Goal: Task Accomplishment & Management: Use online tool/utility

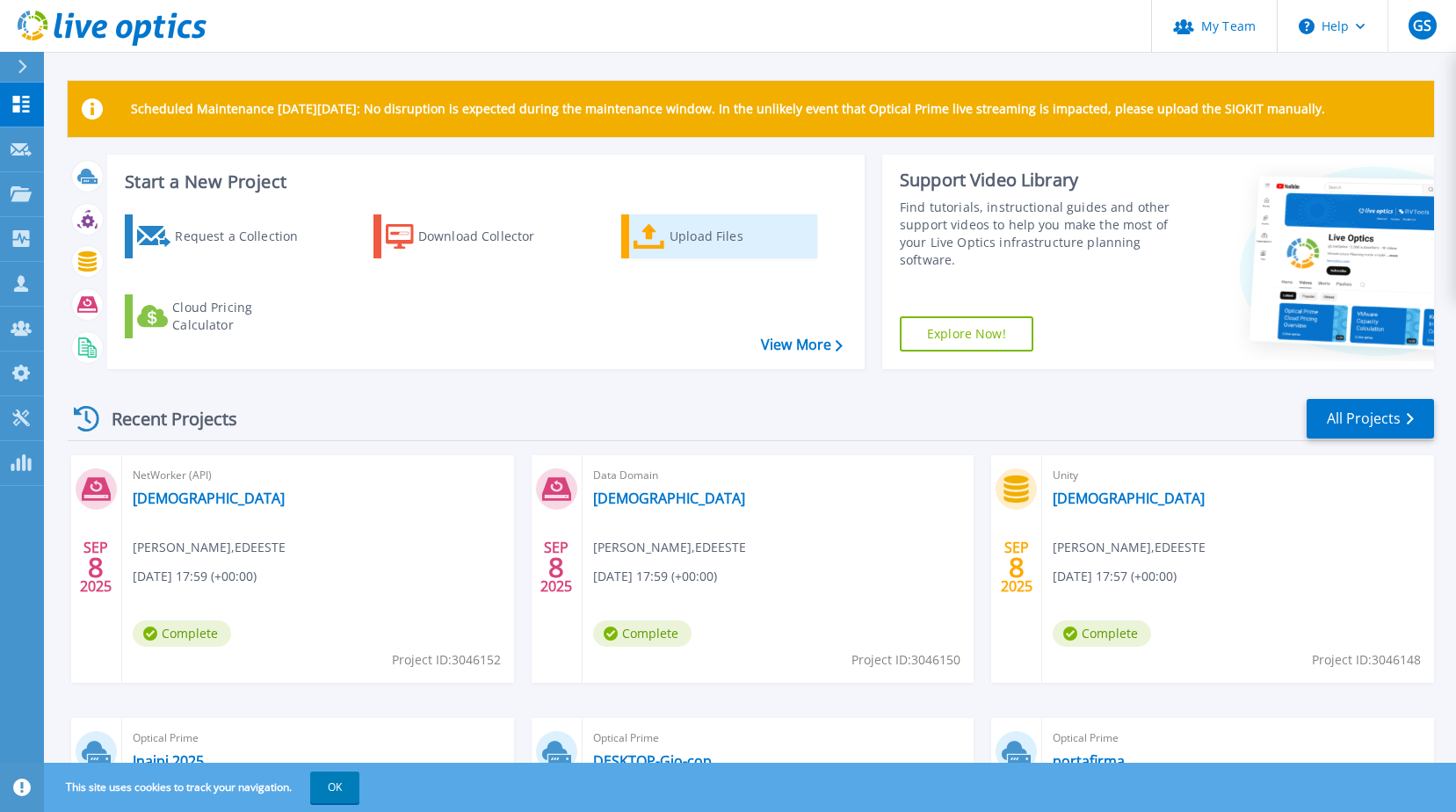
click at [691, 225] on div "Upload Files" at bounding box center [739, 236] width 141 height 35
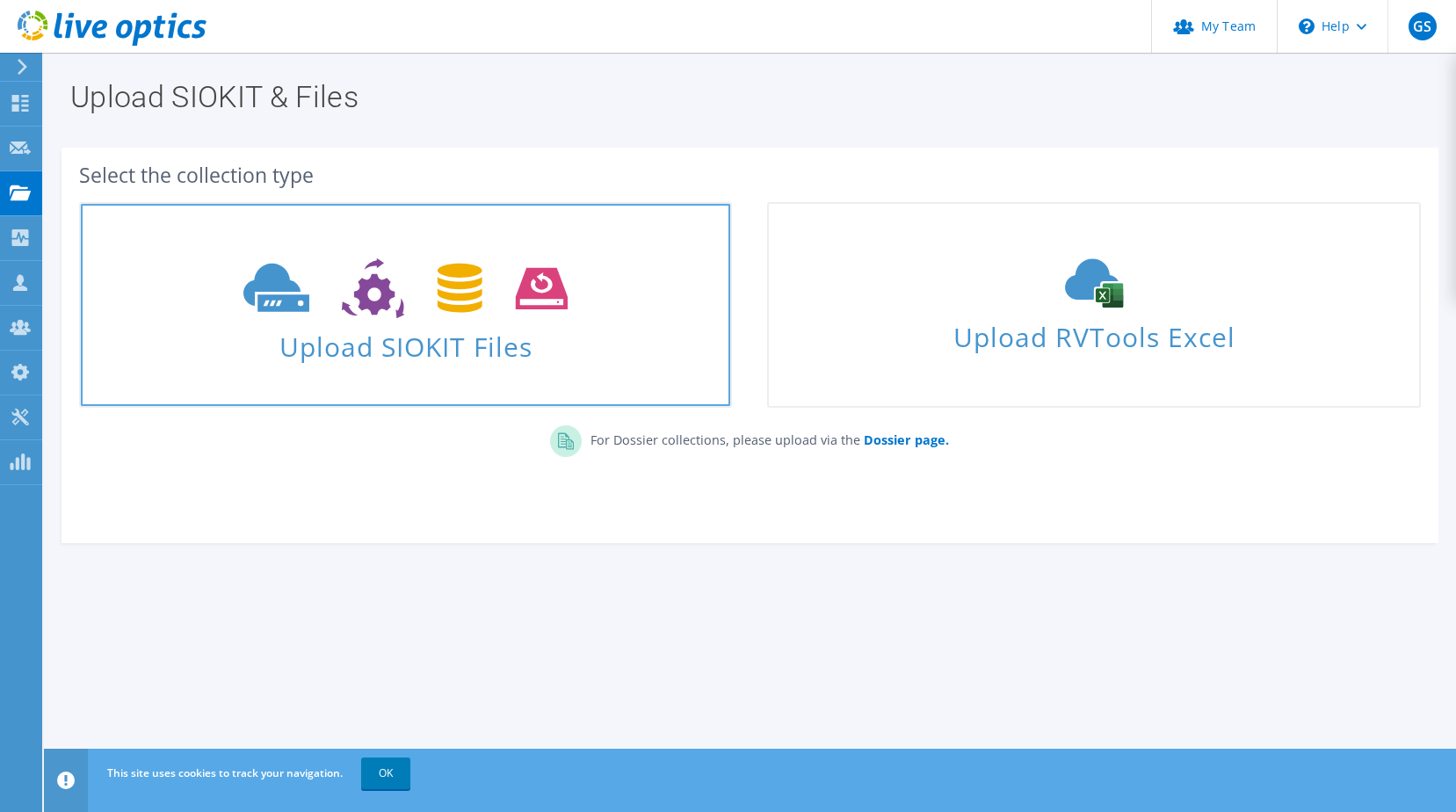
click at [450, 337] on span "Upload SIOKIT Files" at bounding box center [405, 341] width 649 height 38
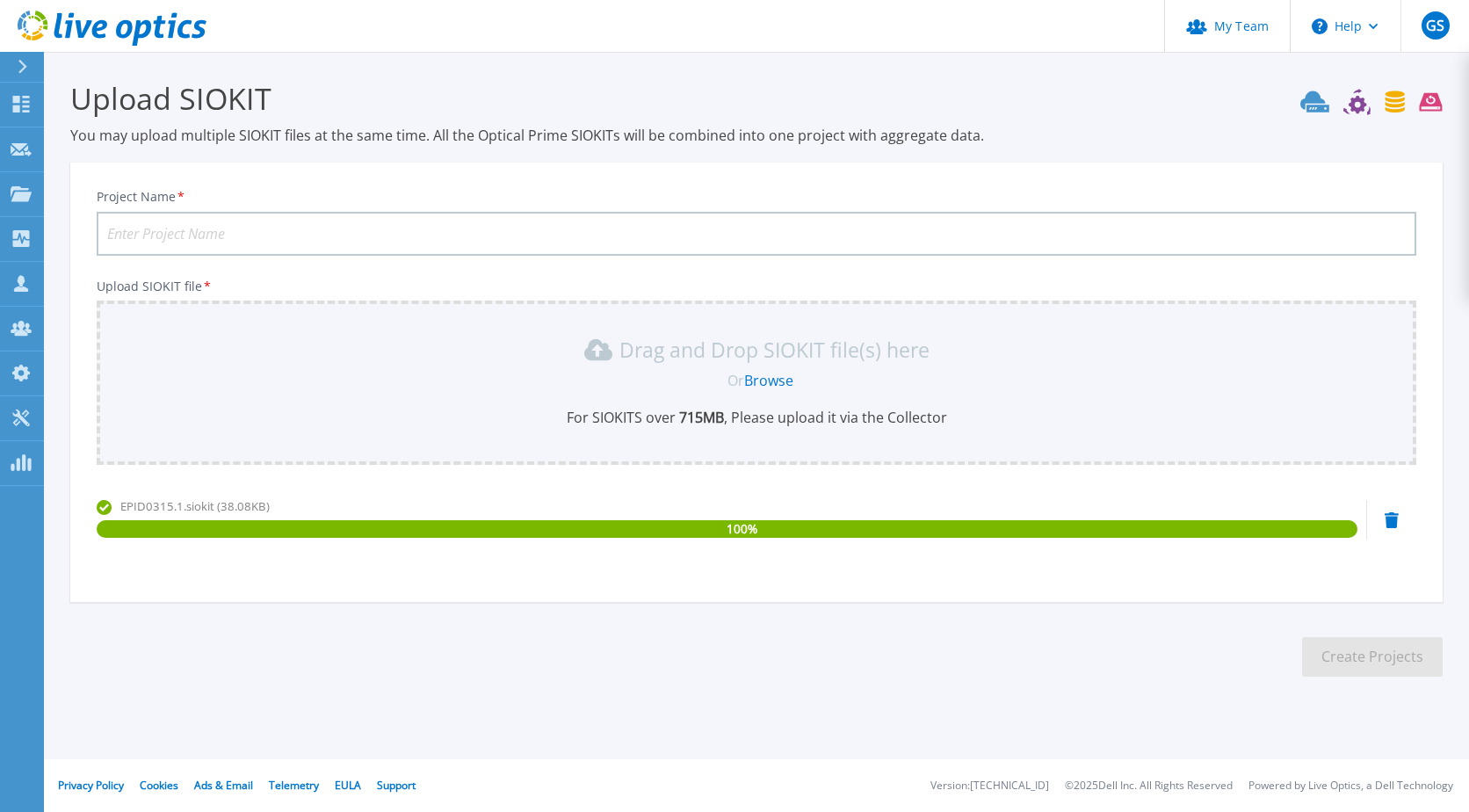
click at [557, 234] on input "Project Name *" at bounding box center [756, 233] width 1320 height 44
type input "Gerdau Metaldom"
click at [1341, 664] on button "Create Projects" at bounding box center [1372, 656] width 141 height 39
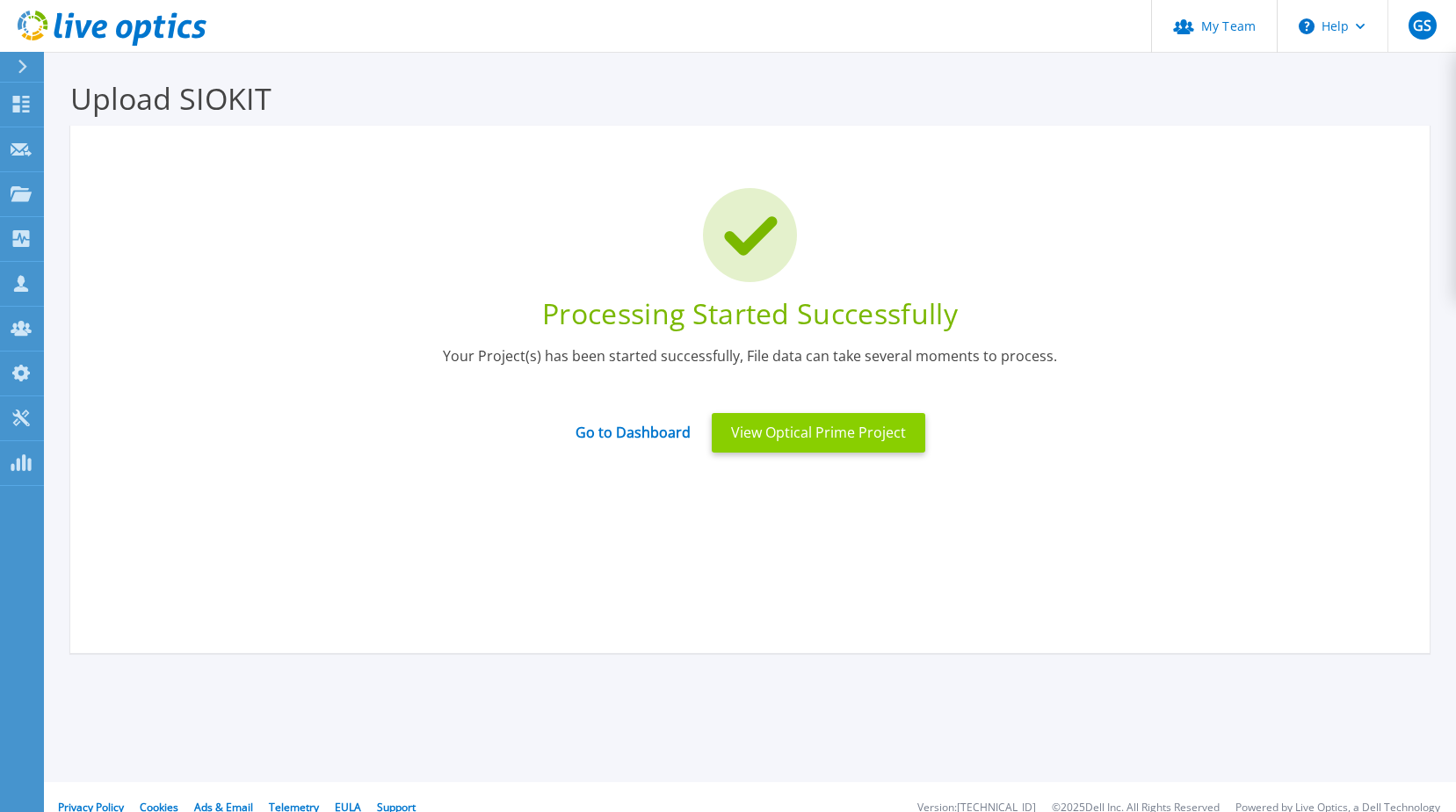
click at [807, 441] on button "View Optical Prime Project" at bounding box center [818, 433] width 213 height 39
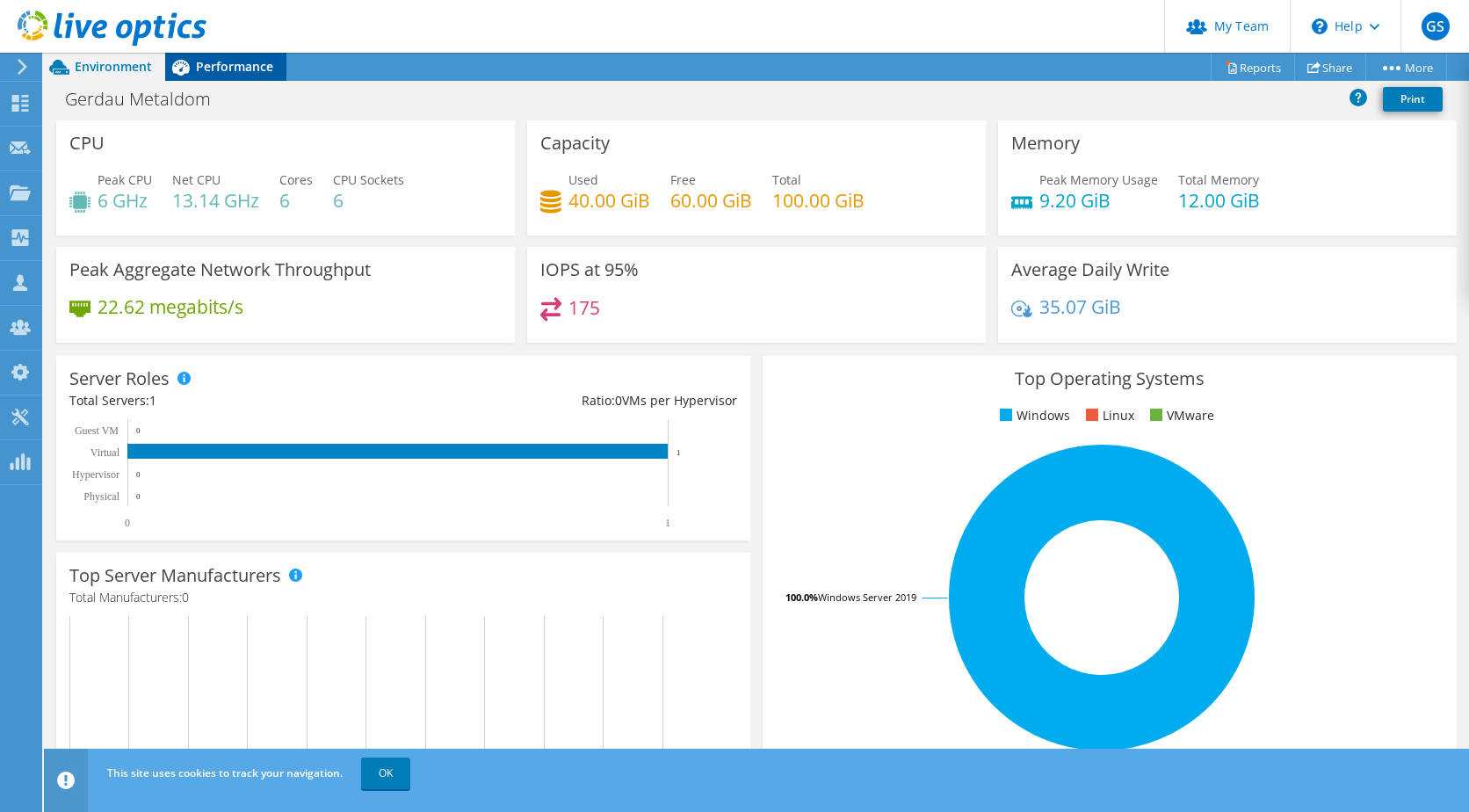
click at [248, 71] on span "Performance" at bounding box center [234, 66] width 77 height 17
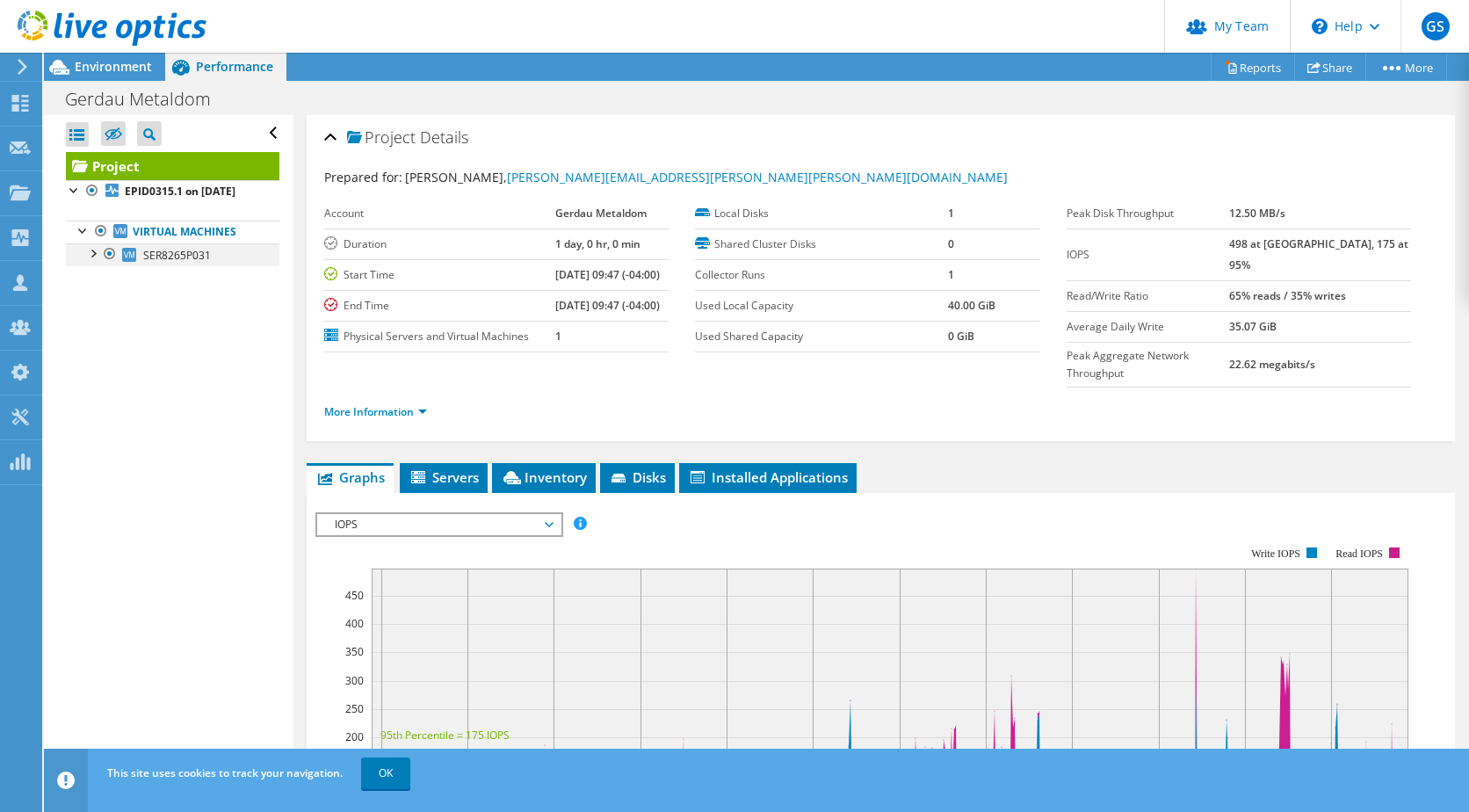
click at [91, 261] on div at bounding box center [92, 252] width 17 height 17
click at [87, 73] on span "Environment" at bounding box center [113, 66] width 77 height 17
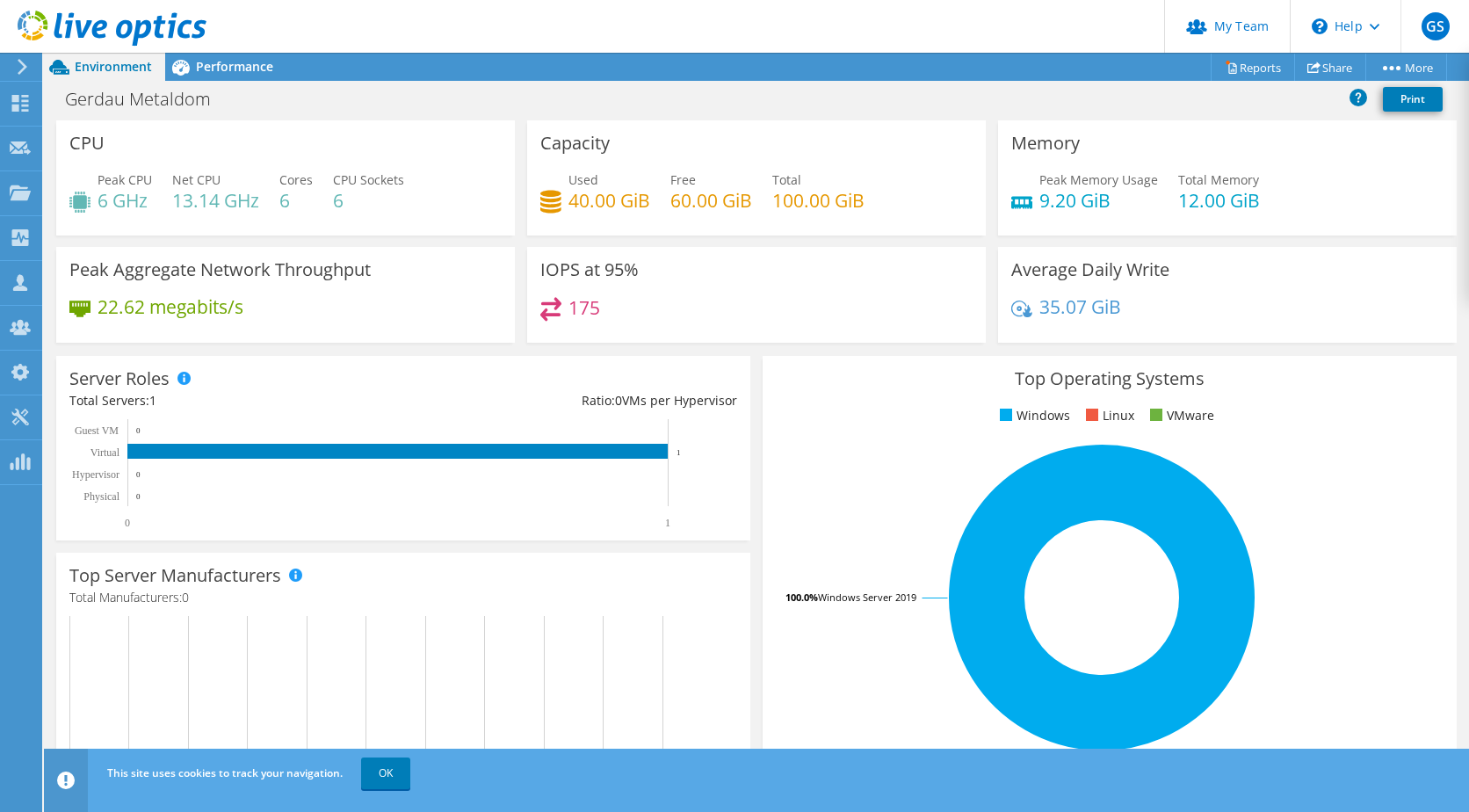
click at [123, 34] on icon at bounding box center [112, 28] width 189 height 36
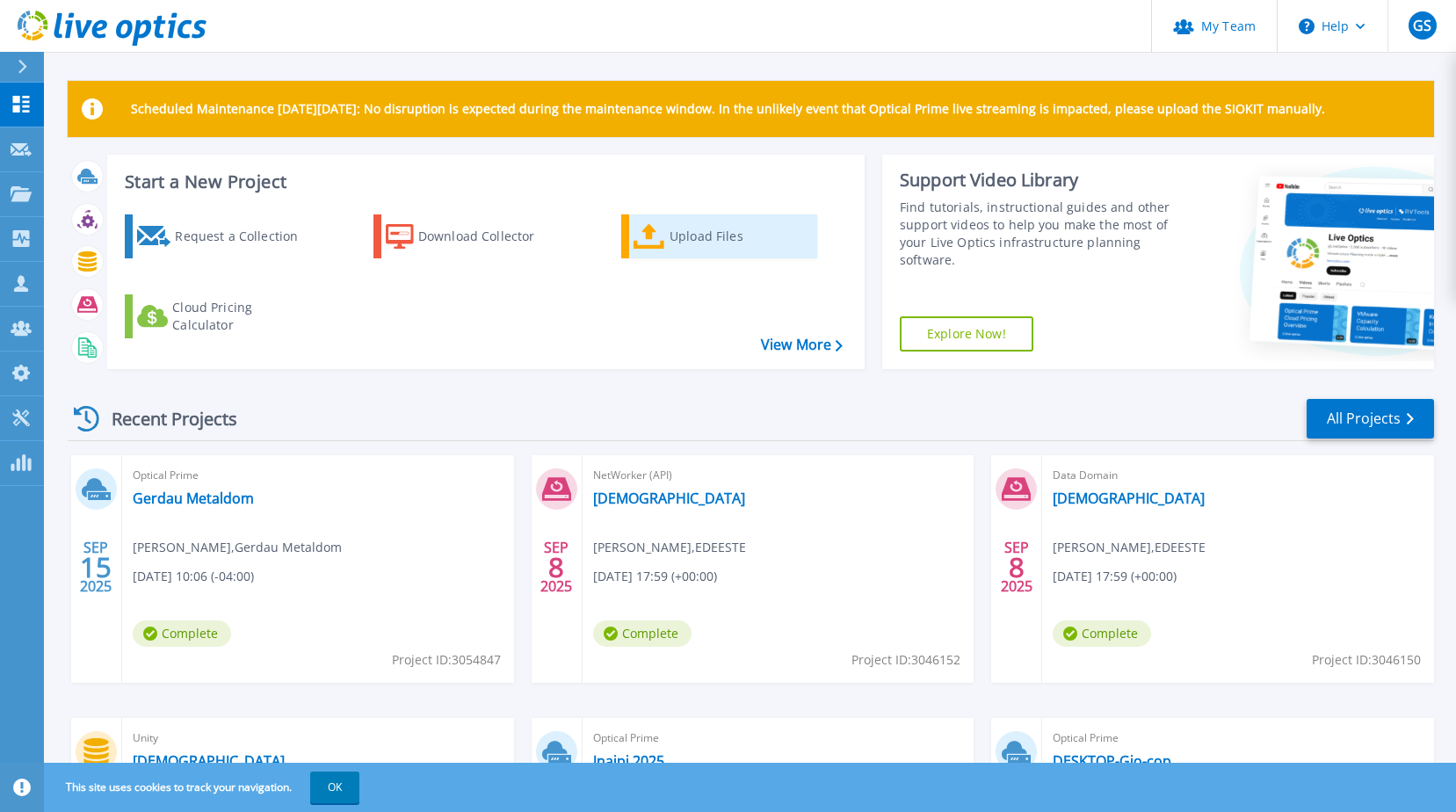
click at [678, 236] on div "Upload Files" at bounding box center [739, 236] width 141 height 35
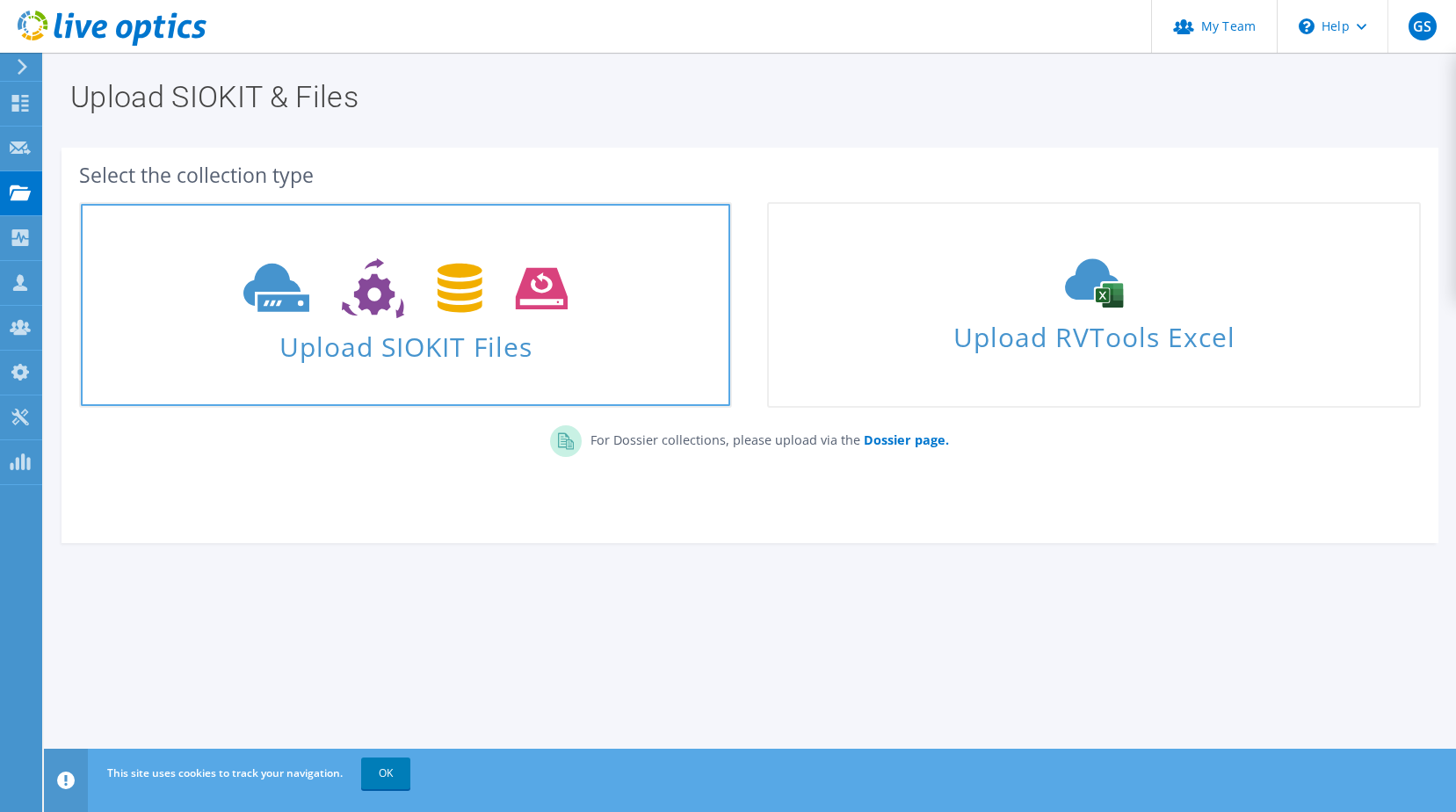
click at [389, 289] on use at bounding box center [405, 288] width 324 height 61
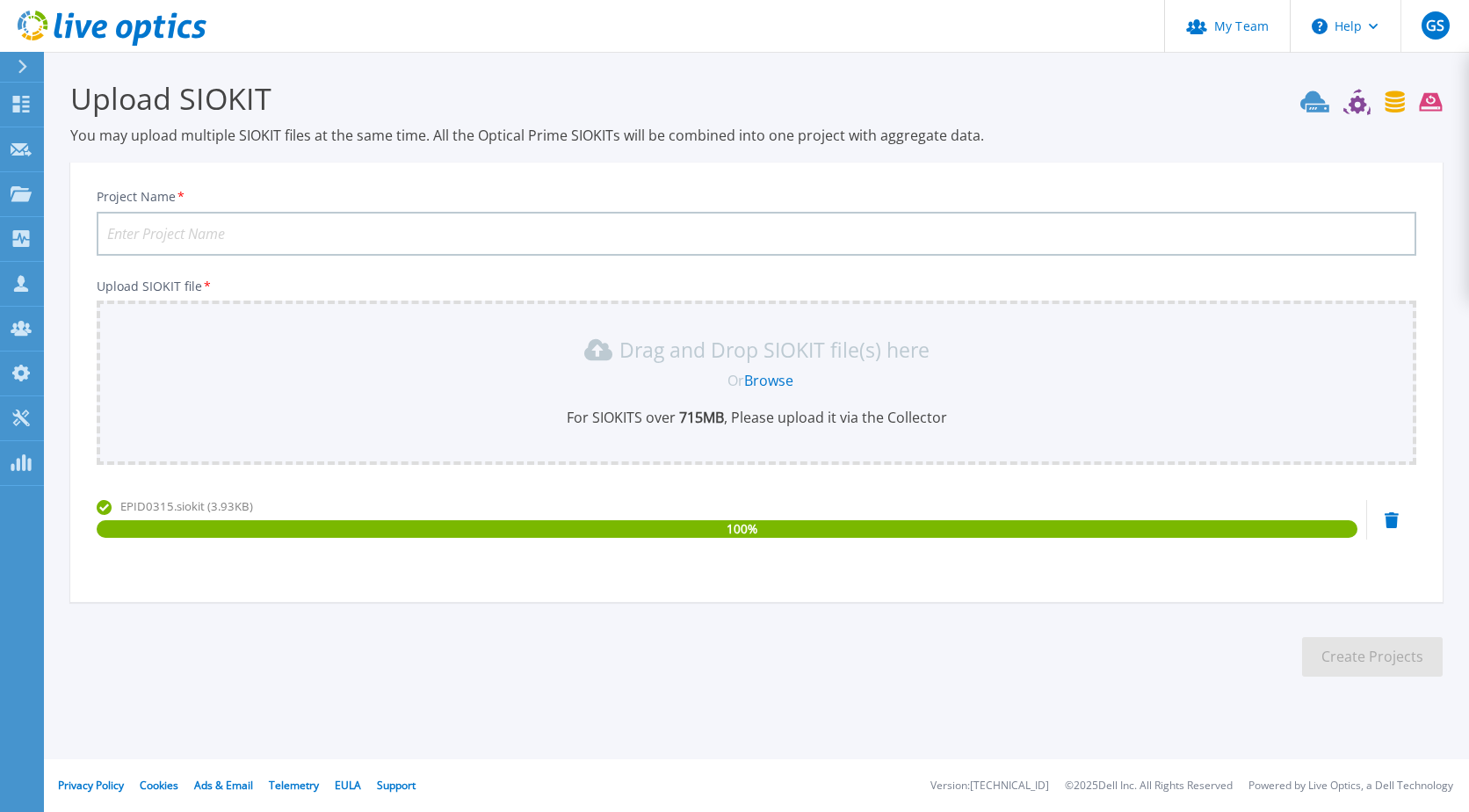
click at [583, 240] on input "Project Name *" at bounding box center [756, 233] width 1320 height 44
type input "Gerdau Metaldom V2"
click at [1381, 670] on button "Create Projects" at bounding box center [1372, 656] width 141 height 39
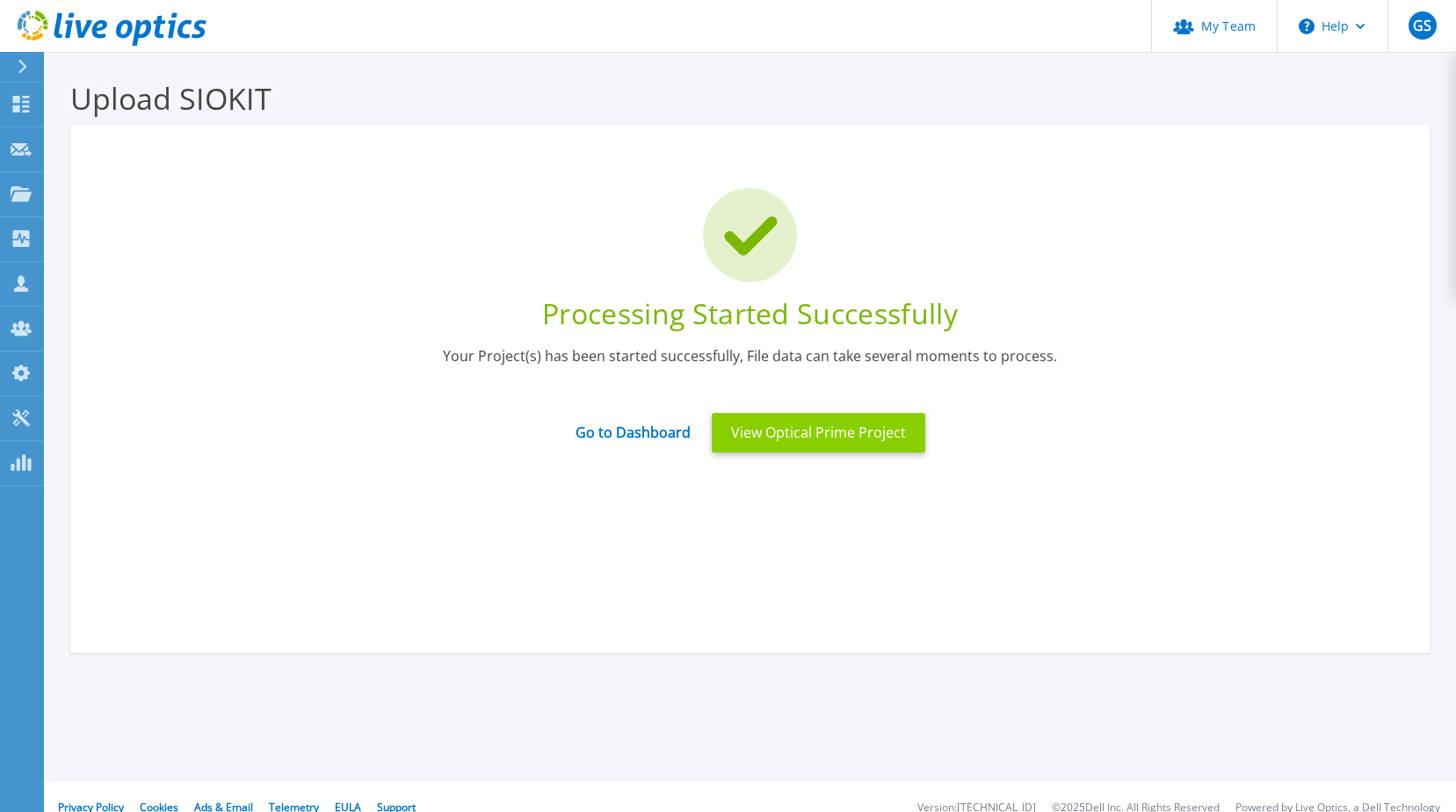
click at [796, 439] on button "View Optical Prime Project" at bounding box center [818, 433] width 213 height 39
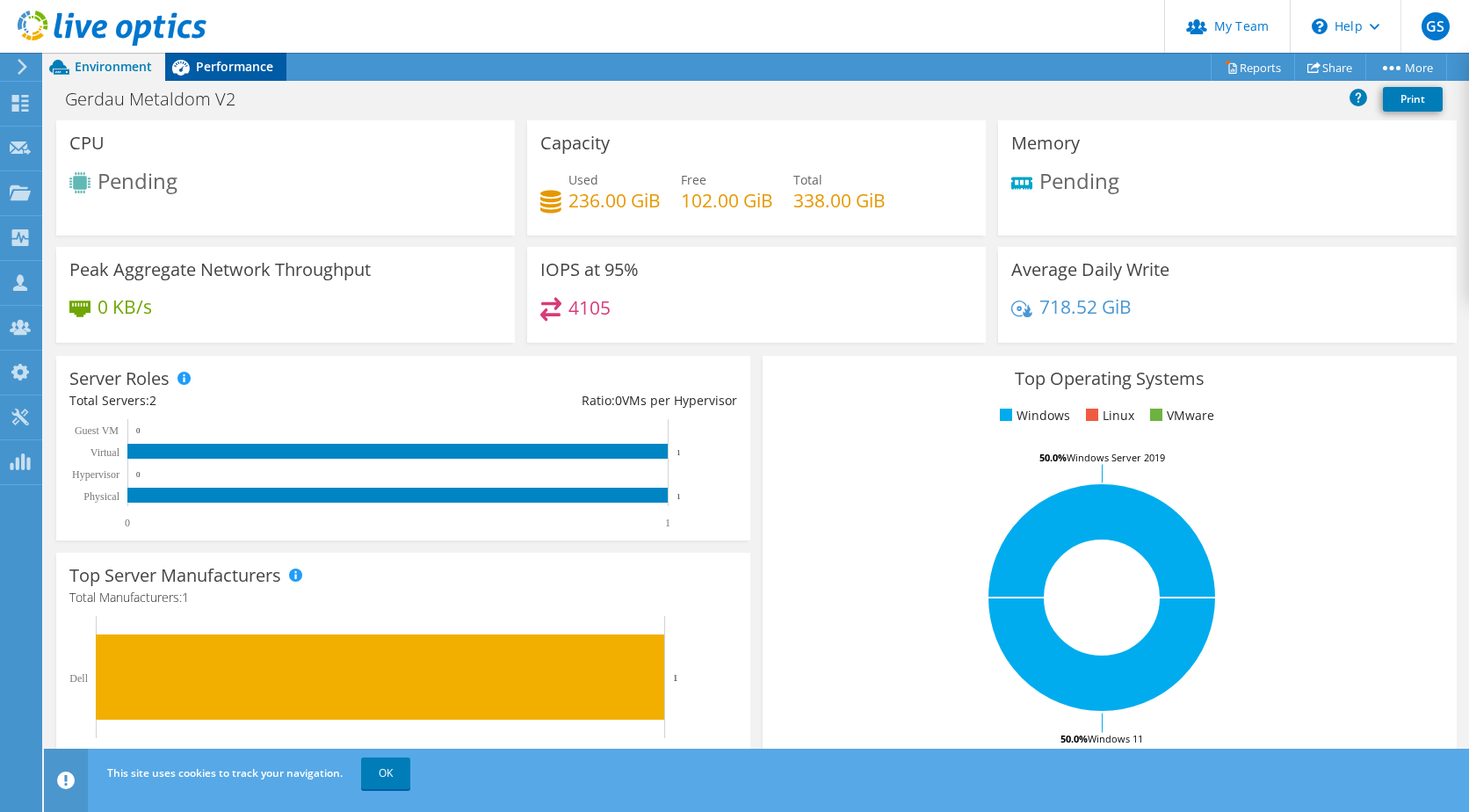
click at [259, 59] on span "Performance" at bounding box center [234, 66] width 77 height 17
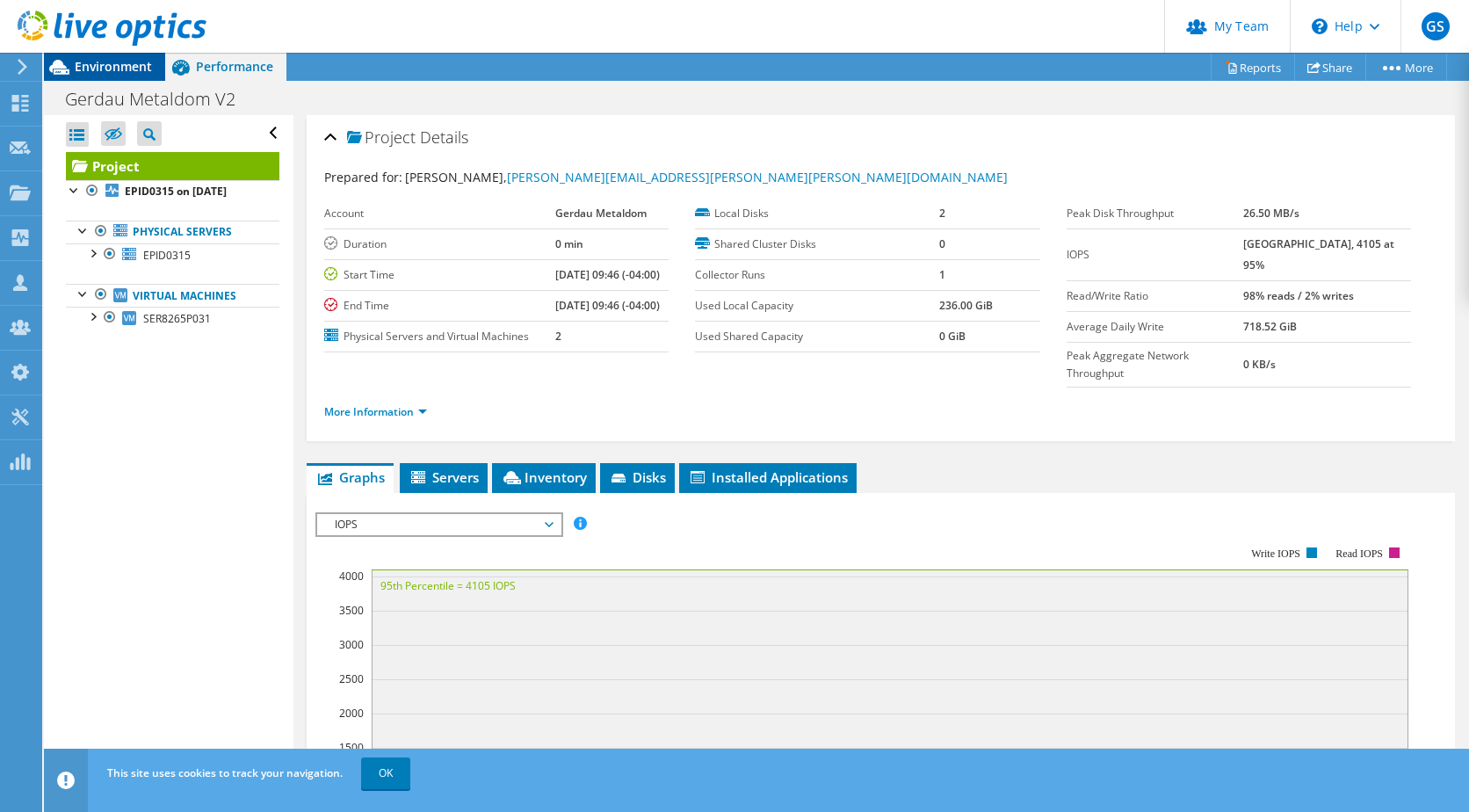
click at [121, 62] on span "Environment" at bounding box center [113, 66] width 77 height 17
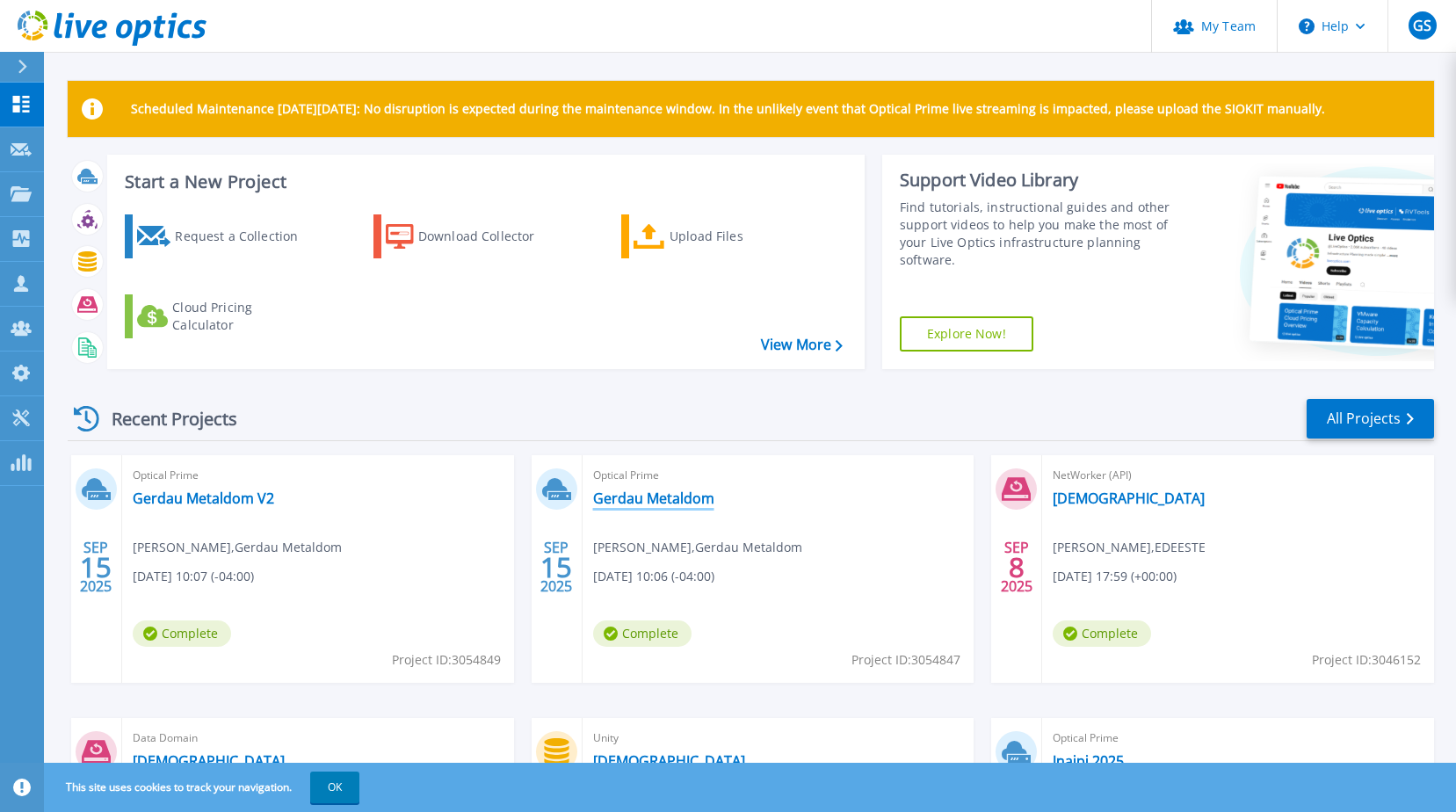
click at [669, 496] on link "Gerdau Metaldom" at bounding box center [654, 498] width 121 height 17
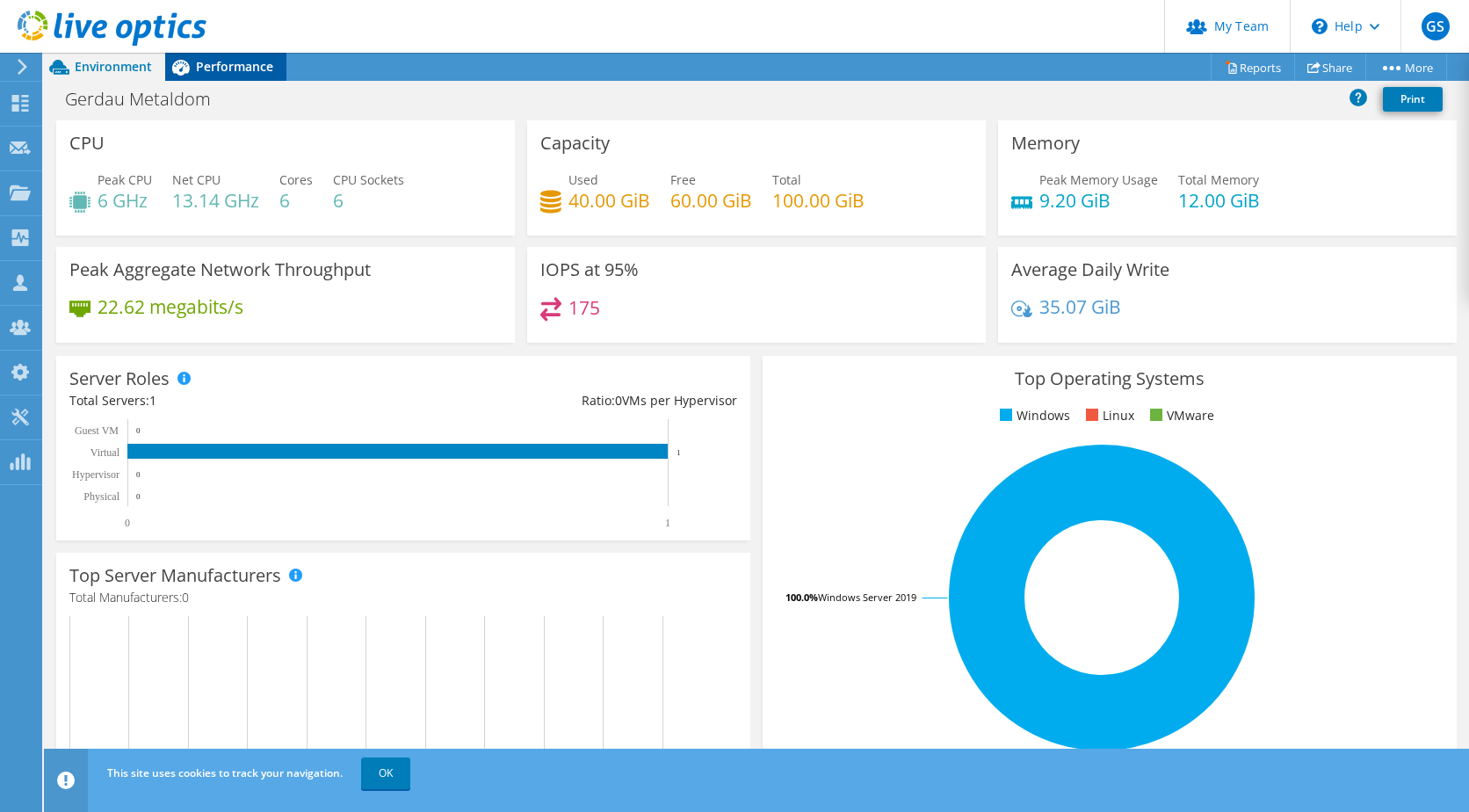
click at [225, 64] on span "Performance" at bounding box center [234, 66] width 77 height 17
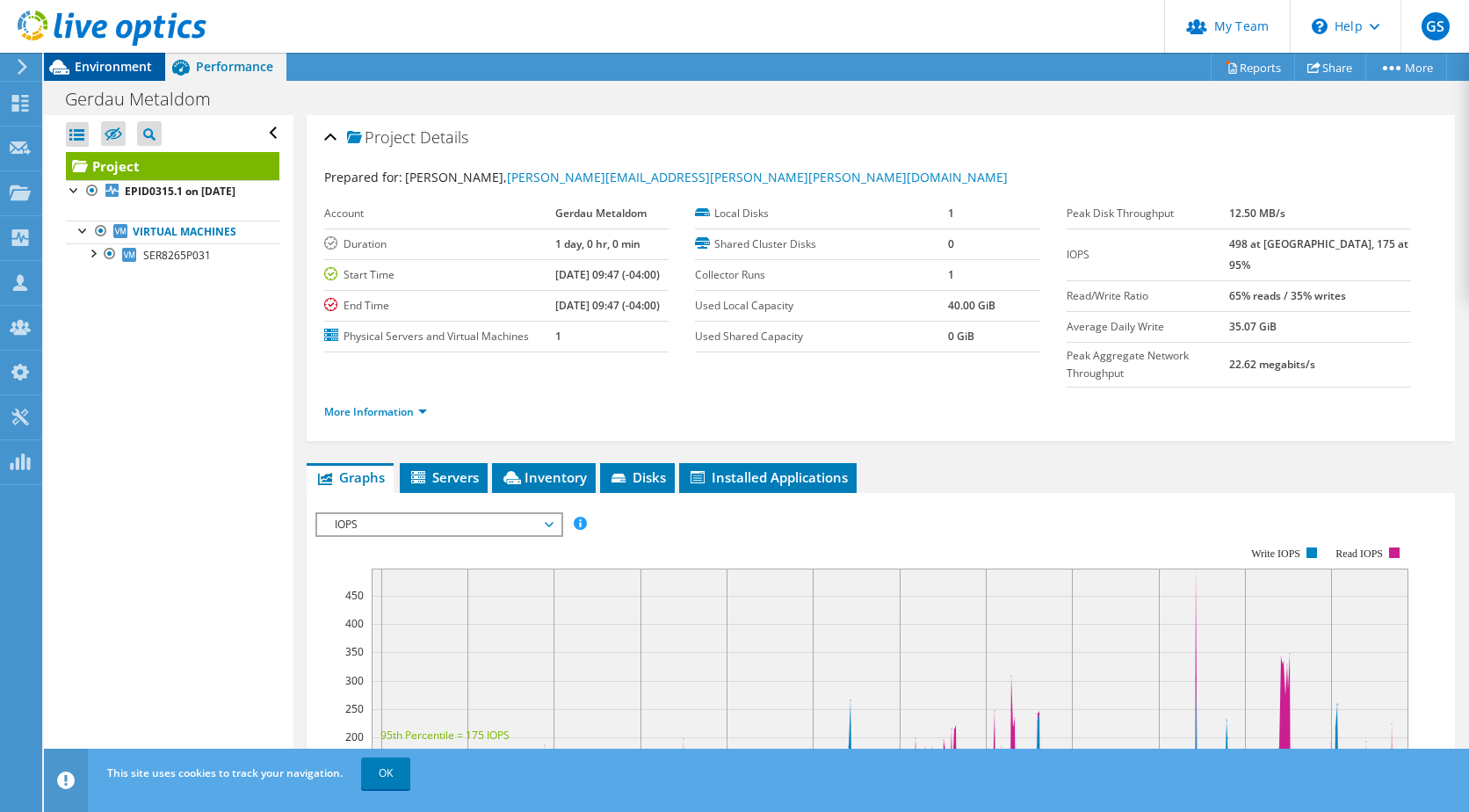
click at [75, 65] on span "Environment" at bounding box center [113, 66] width 77 height 17
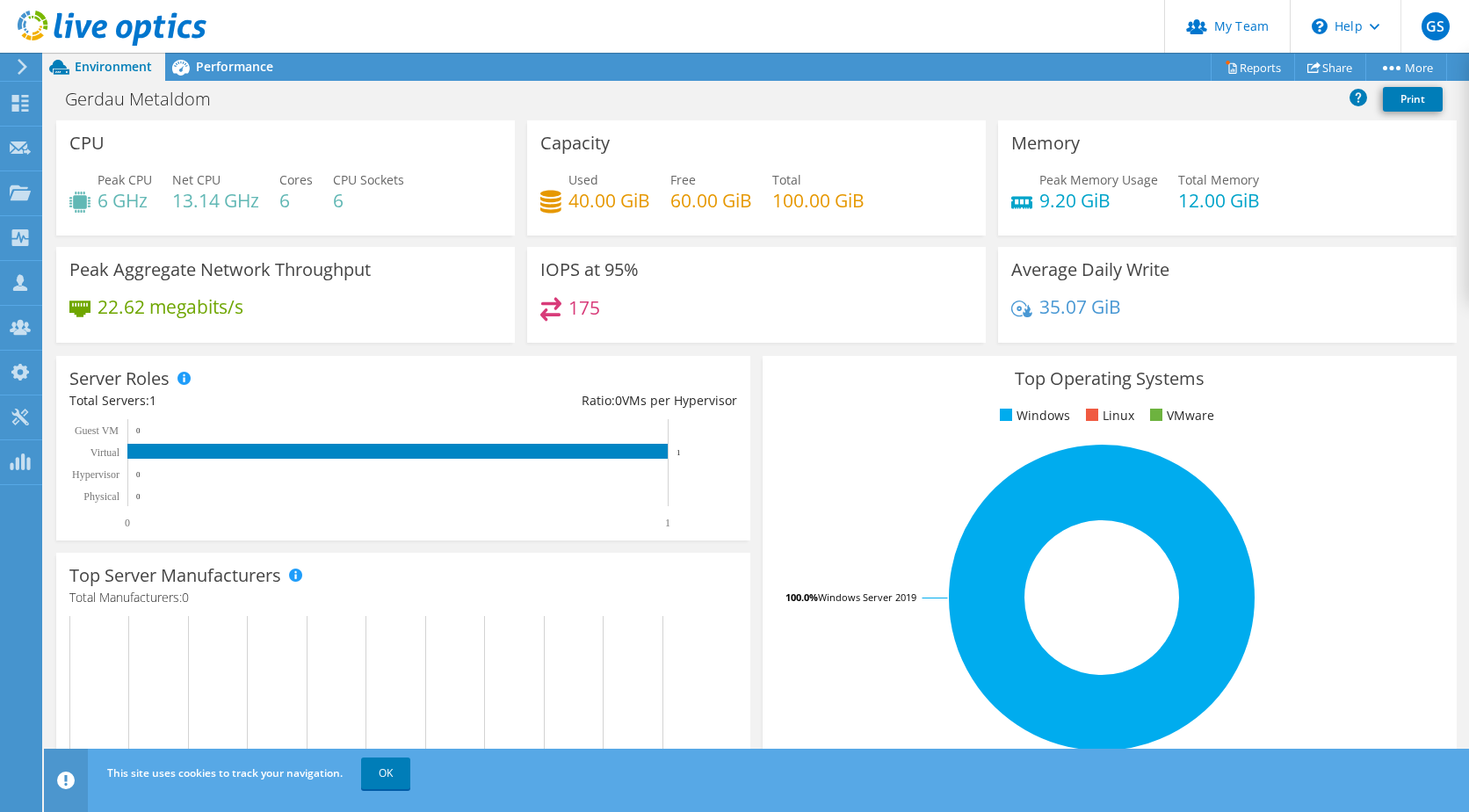
click at [138, 32] on use at bounding box center [112, 28] width 189 height 35
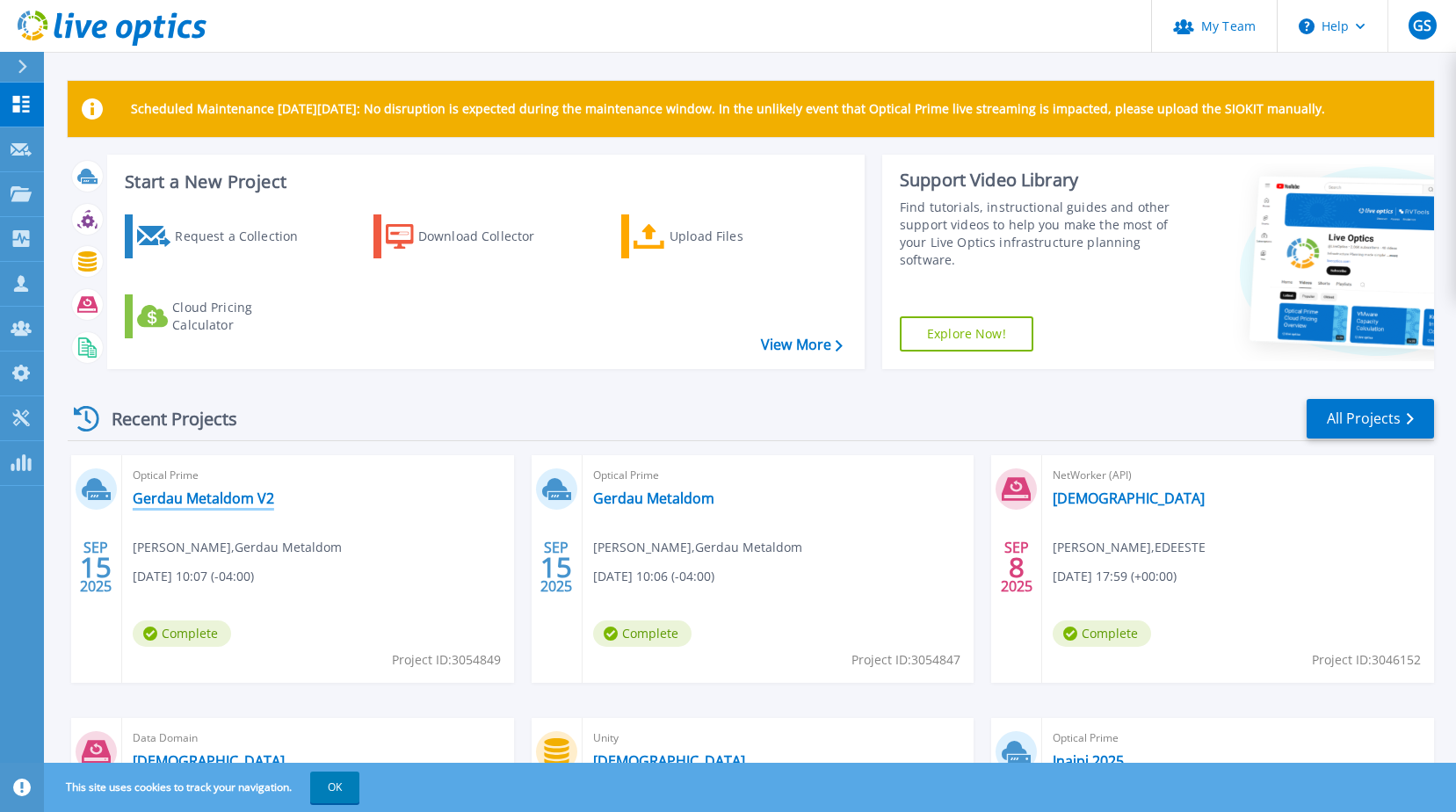
click at [227, 496] on link "Gerdau Metaldom V2" at bounding box center [203, 498] width 141 height 17
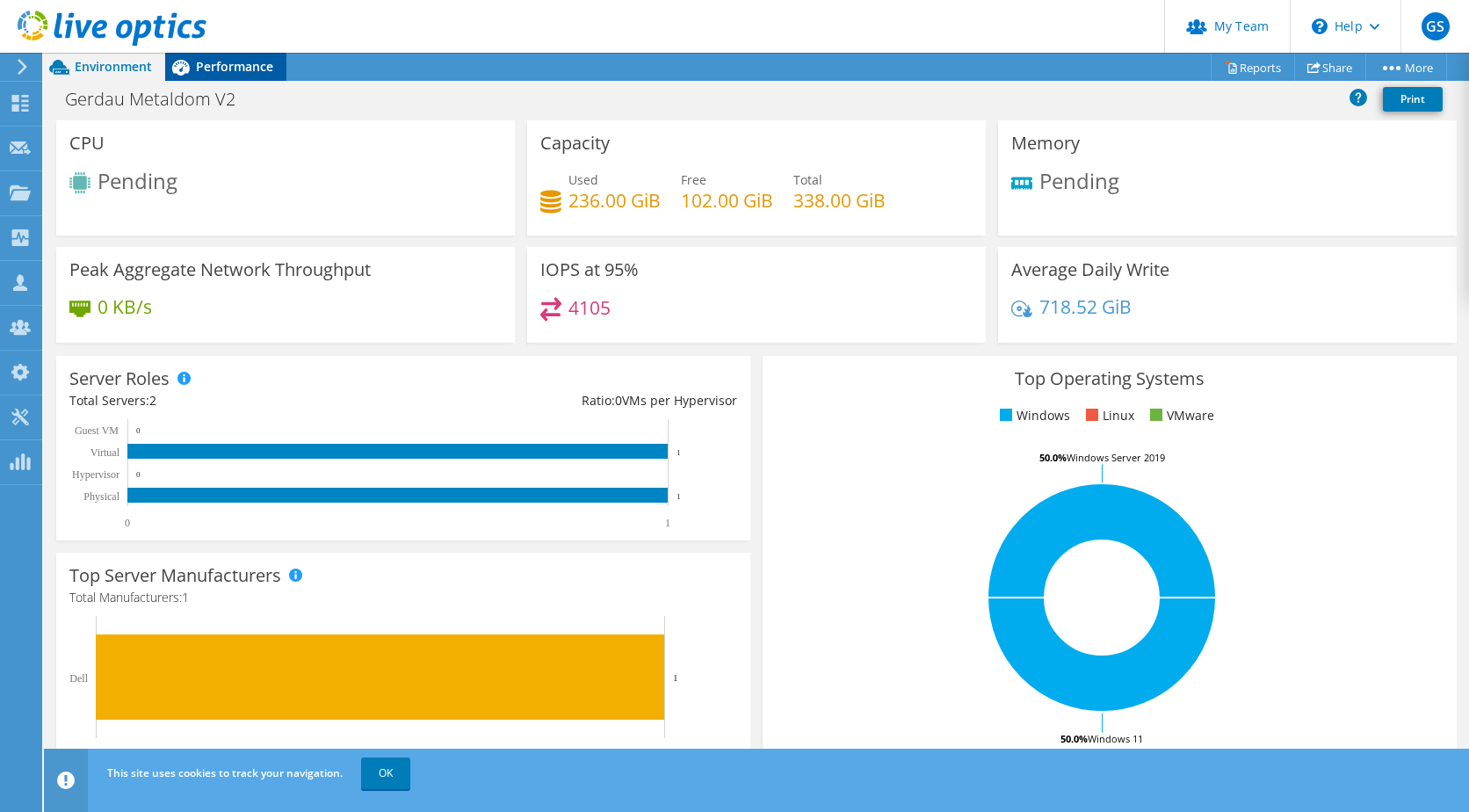
click at [251, 66] on span "Performance" at bounding box center [234, 66] width 77 height 17
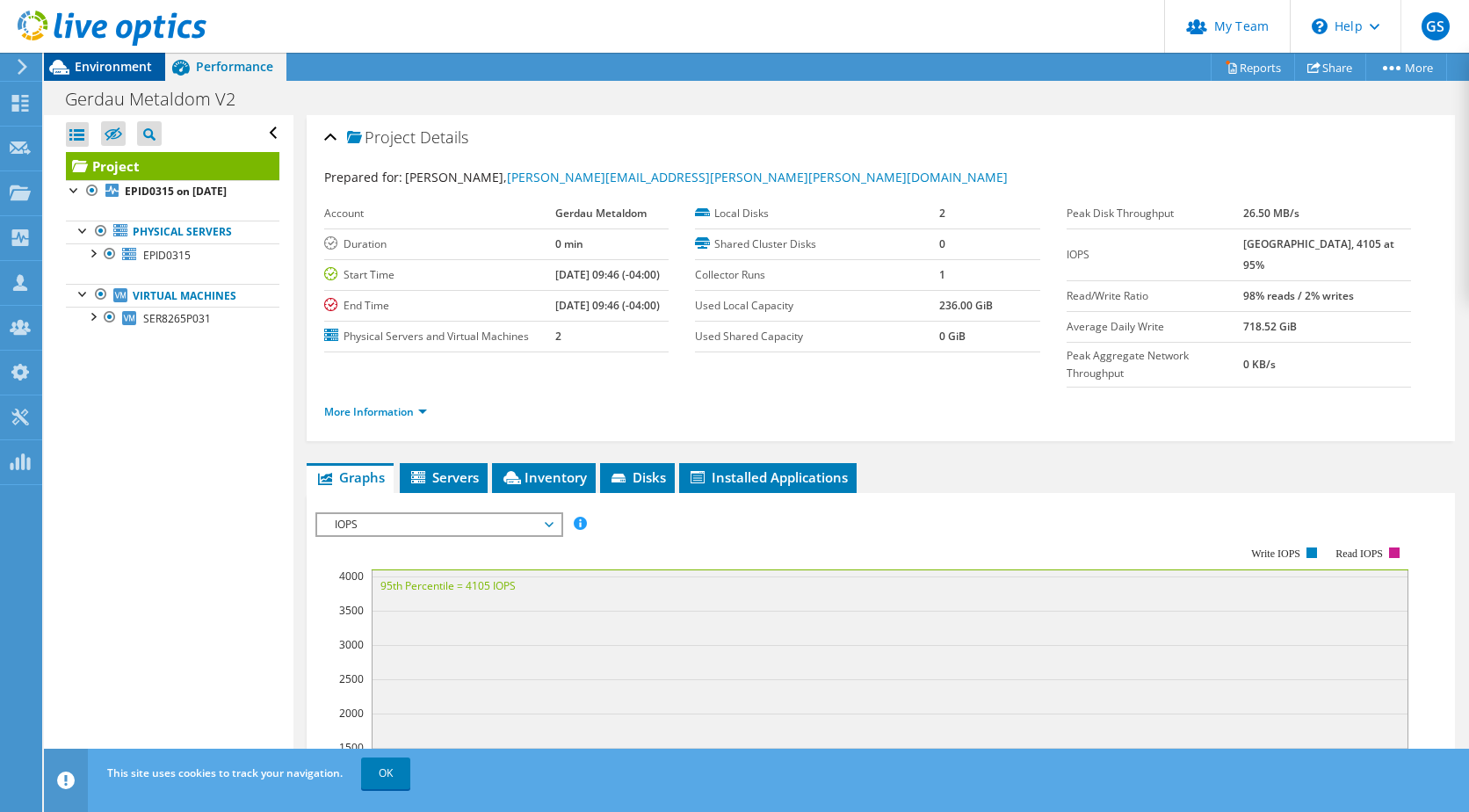
click at [130, 68] on span "Environment" at bounding box center [113, 66] width 77 height 17
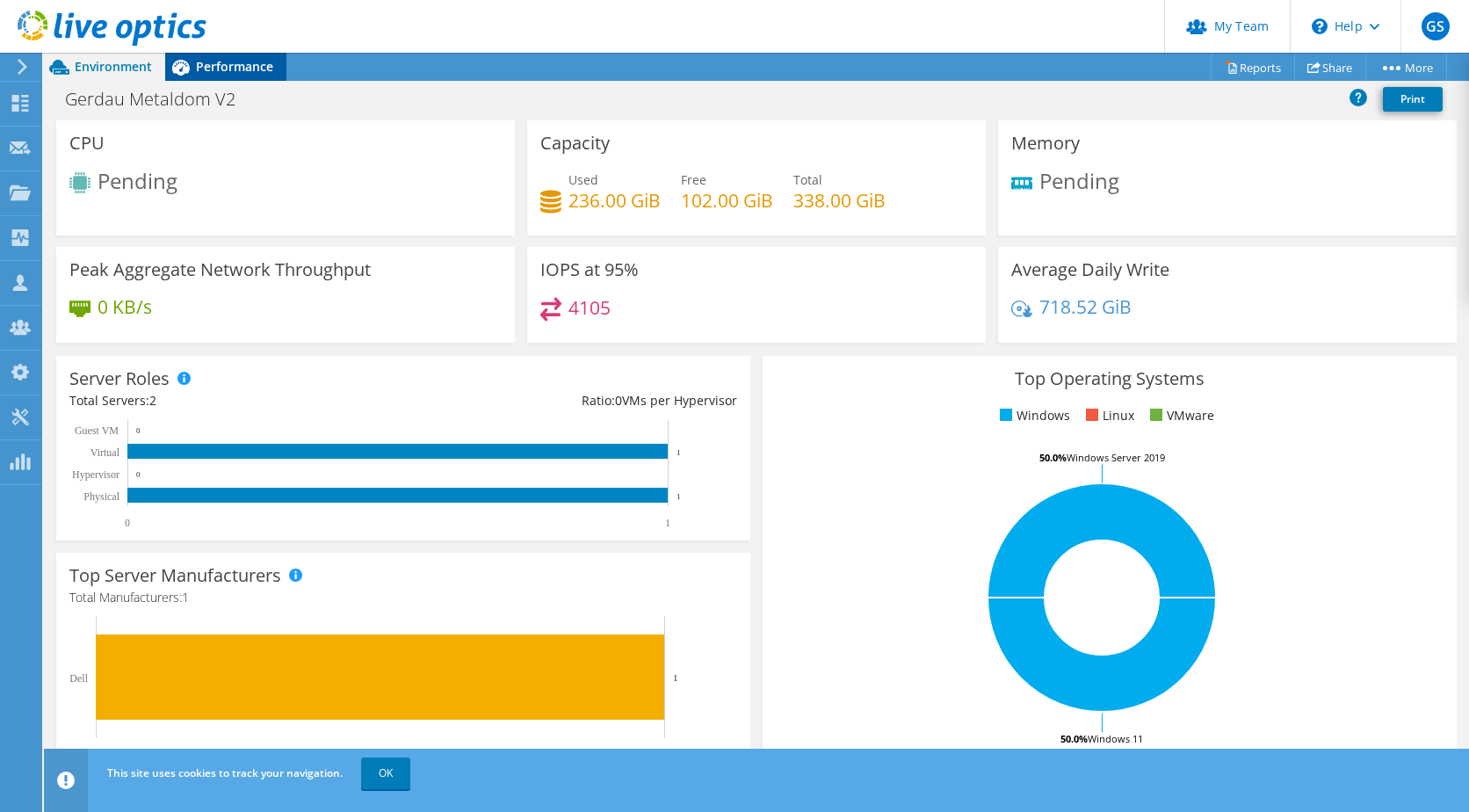
click at [238, 71] on span "Performance" at bounding box center [234, 66] width 77 height 17
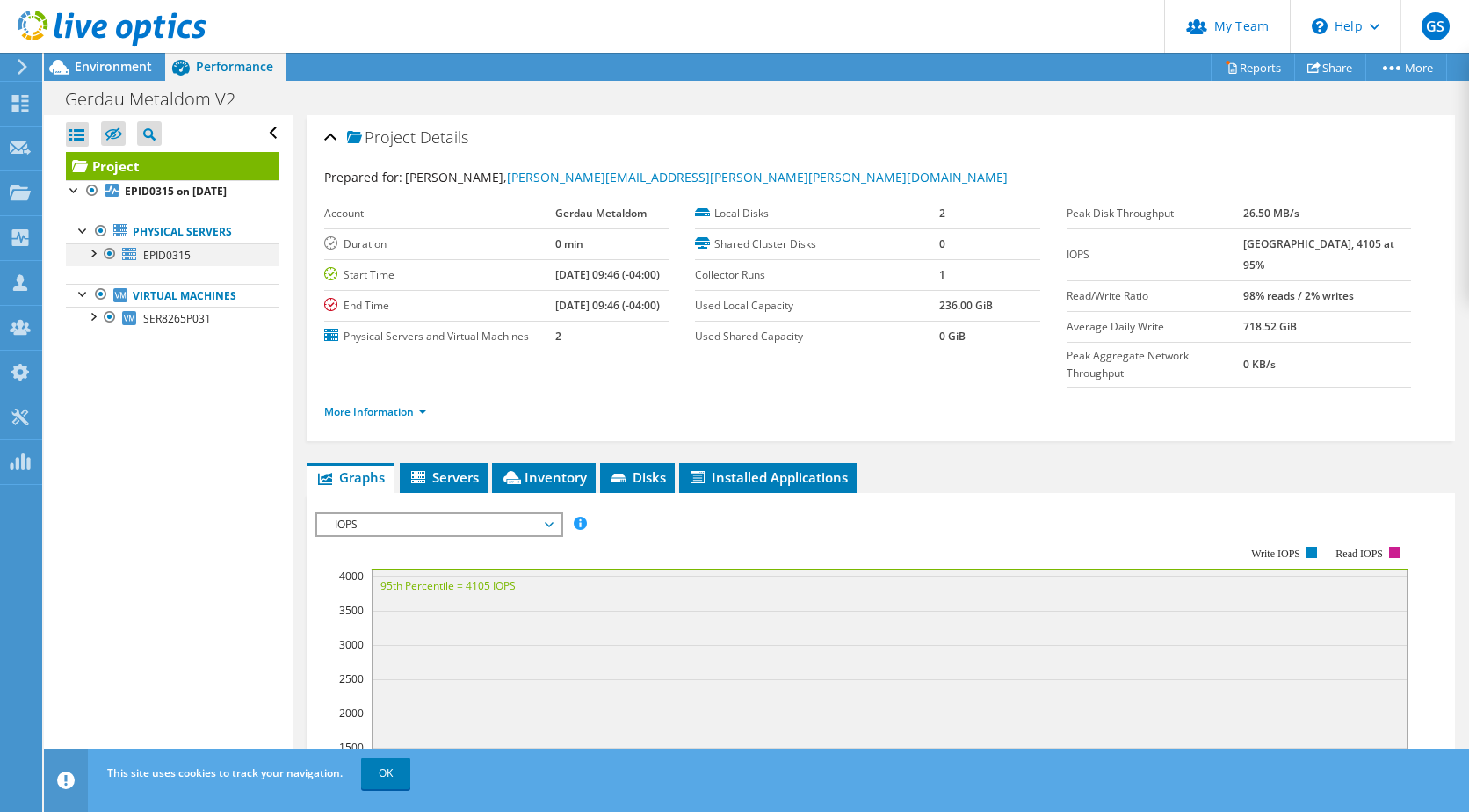
click at [93, 247] on div at bounding box center [92, 252] width 17 height 17
click at [93, 249] on div at bounding box center [92, 252] width 17 height 17
click at [94, 25] on use at bounding box center [112, 28] width 189 height 35
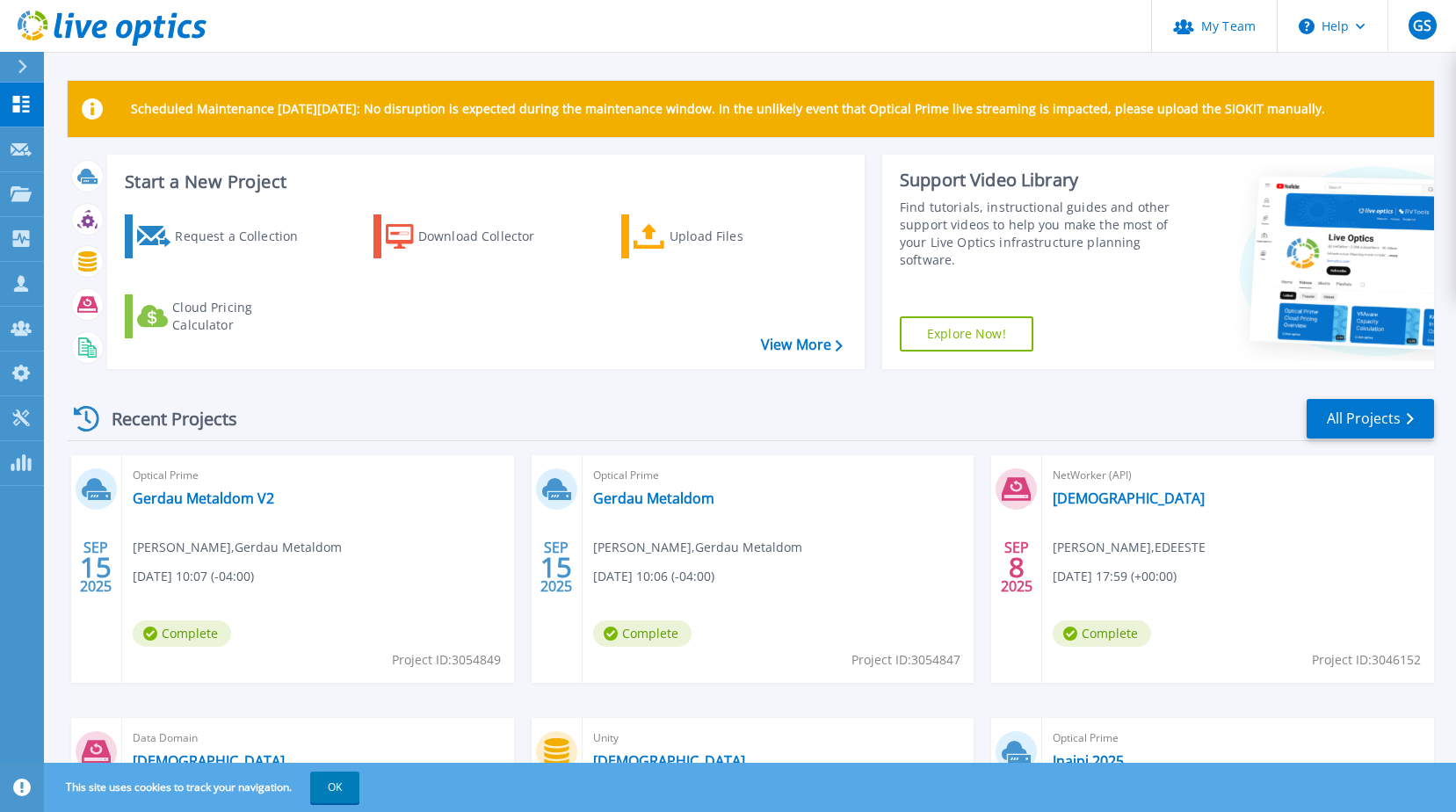
click at [623, 488] on div "Optical Prime Gerdau Metaldom [PERSON_NAME] , Gerdau Metaldom [DATE] 10:06 (-04…" at bounding box center [778, 569] width 392 height 228
click at [633, 495] on link "Gerdau Metaldom" at bounding box center [654, 498] width 121 height 17
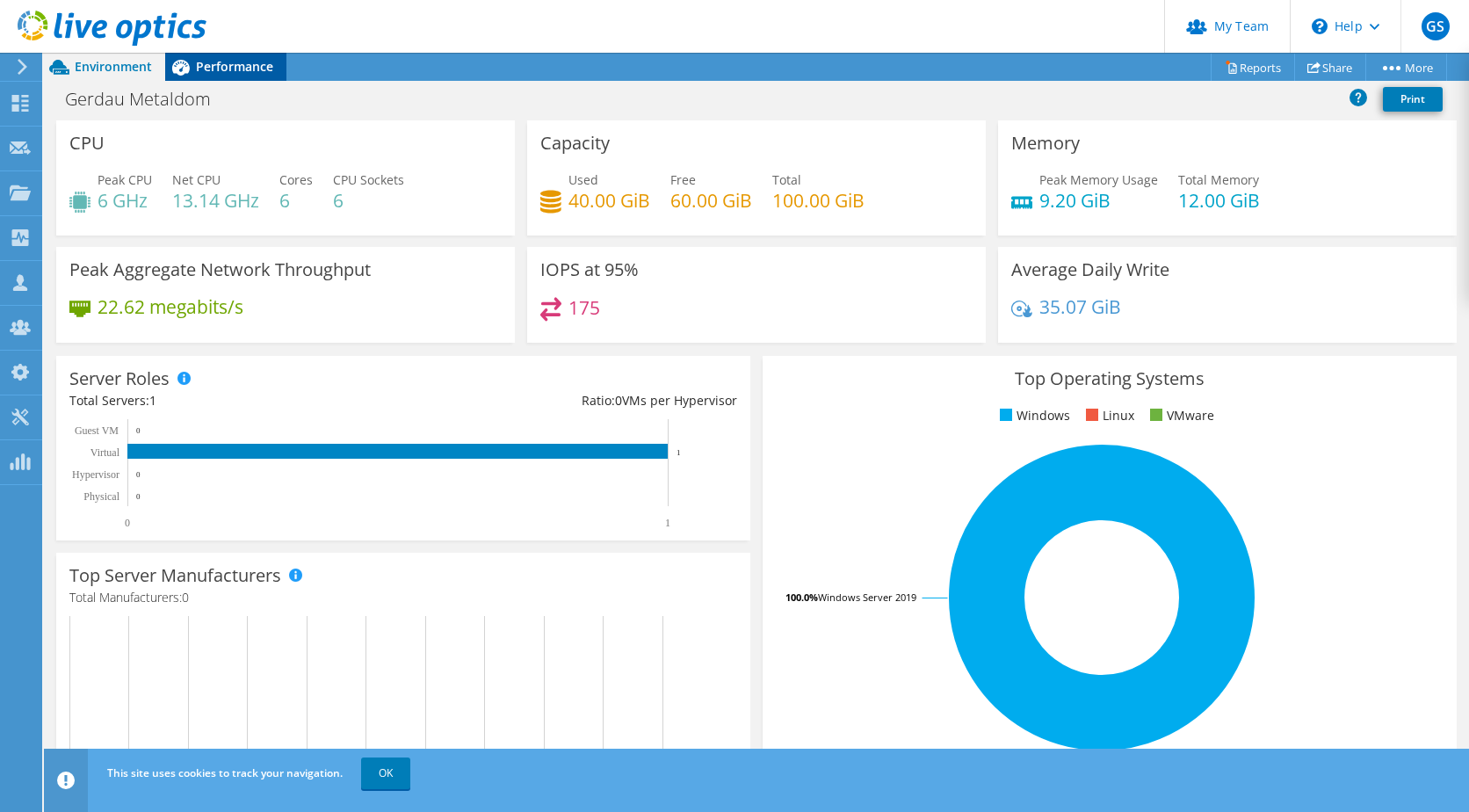
click at [238, 68] on span "Performance" at bounding box center [234, 66] width 77 height 17
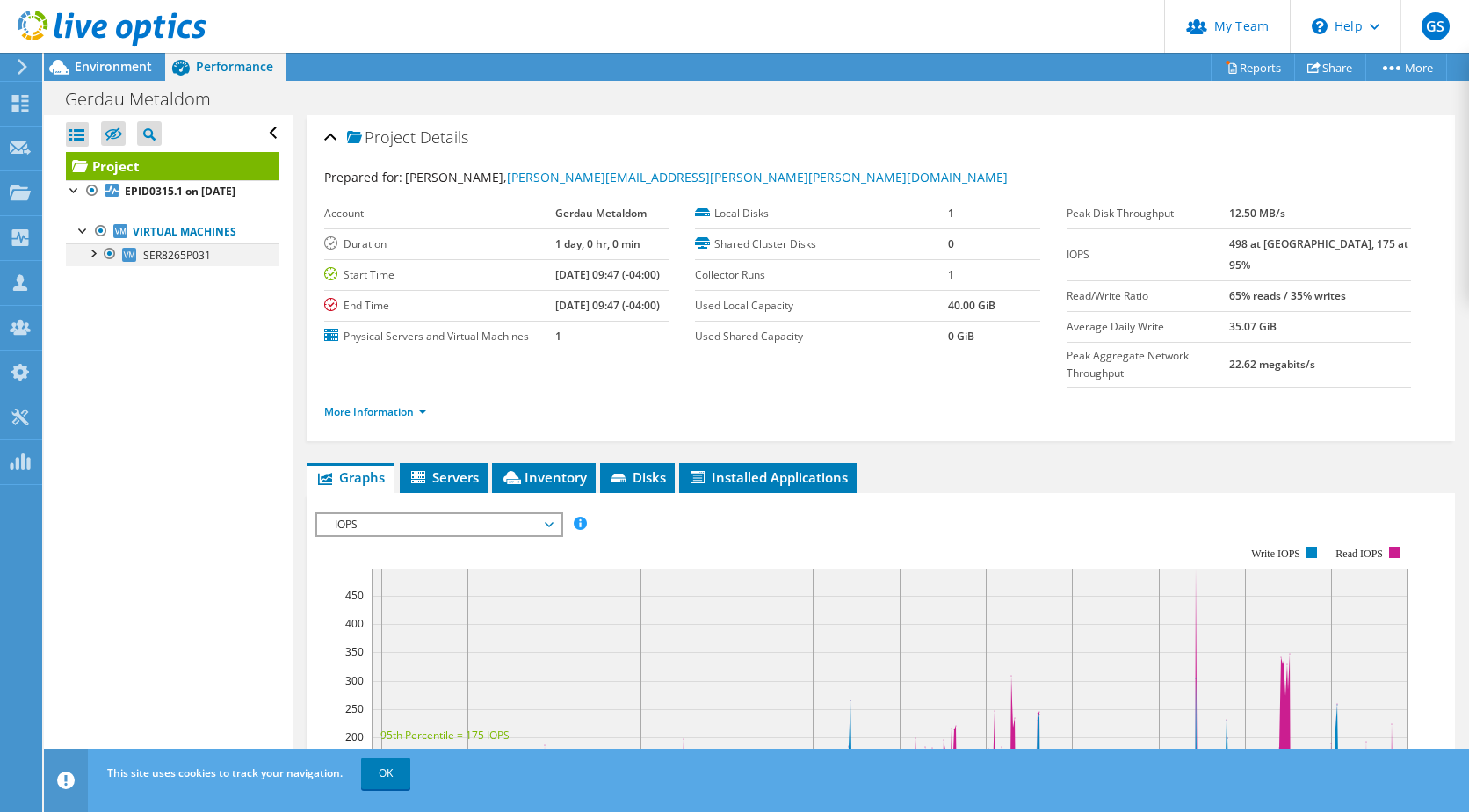
click at [91, 261] on div at bounding box center [92, 252] width 17 height 17
